Goal: Go to known website: Go to known website

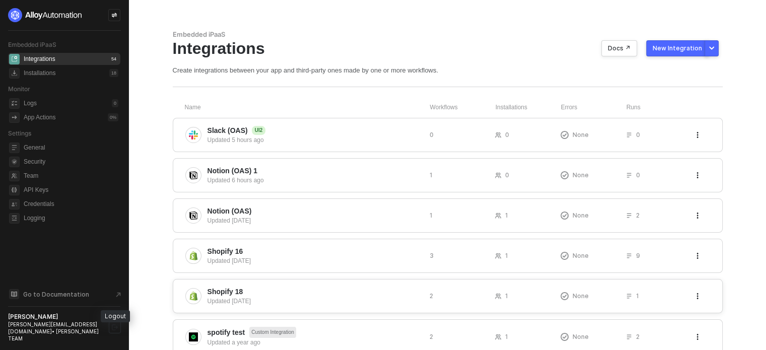
drag, startPoint x: 119, startPoint y: 330, endPoint x: 215, endPoint y: 304, distance: 99.7
click at [119, 330] on button "button" at bounding box center [115, 327] width 12 height 12
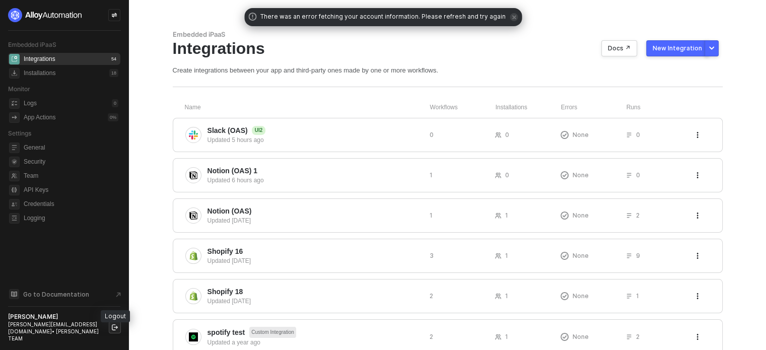
click at [115, 330] on icon "logout" at bounding box center [115, 327] width 6 height 6
